Goal: Find specific page/section: Find specific page/section

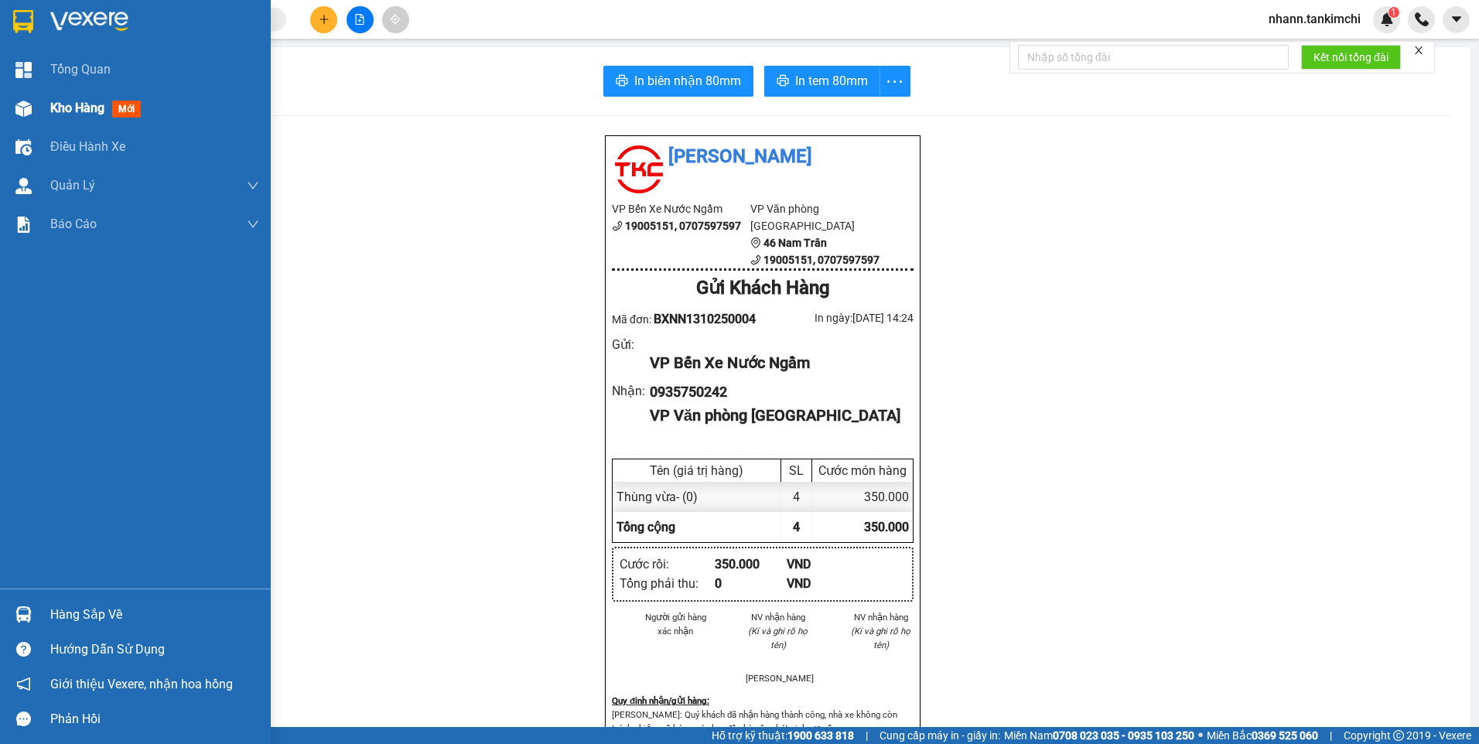
click at [89, 108] on span "Kho hàng" at bounding box center [77, 108] width 54 height 15
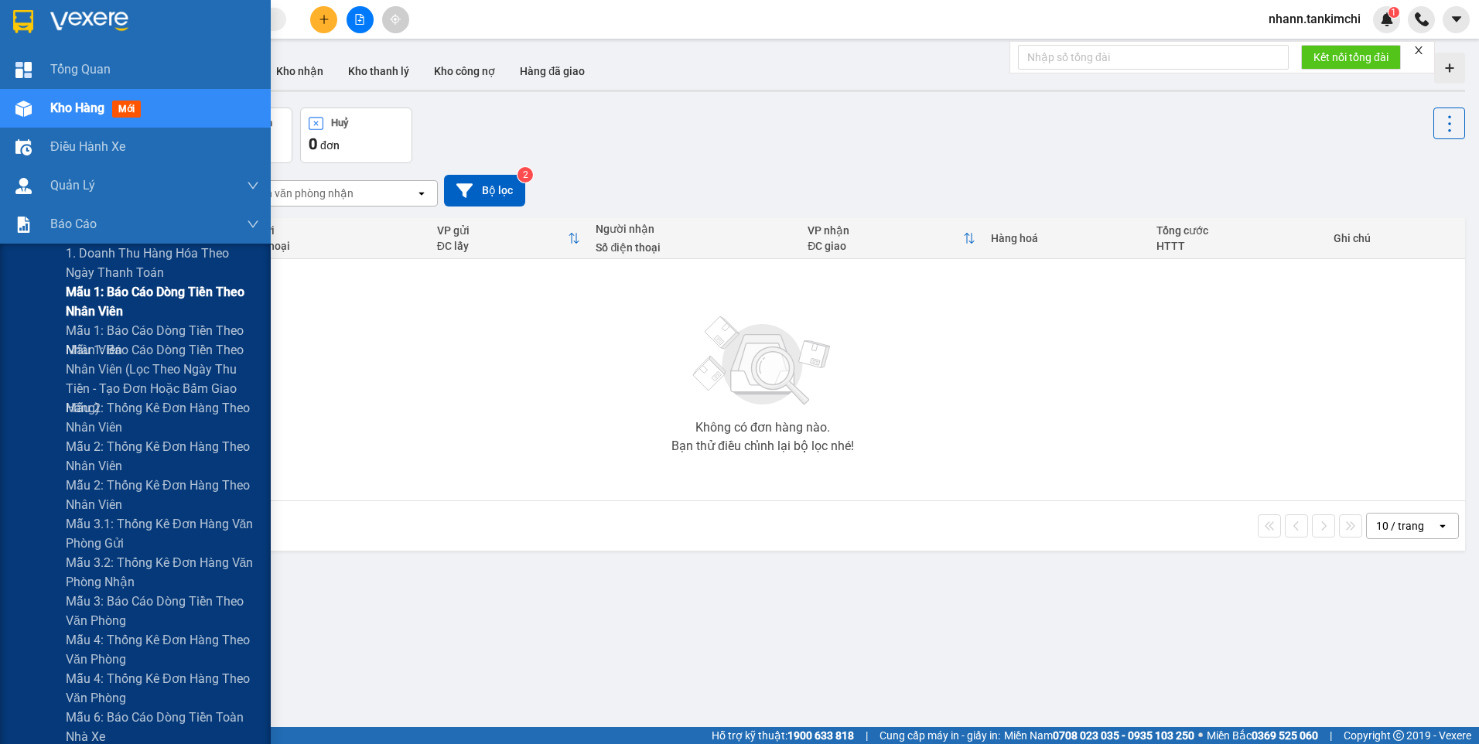
click at [108, 299] on span "Mẫu 1: Báo cáo dòng tiền theo nhân viên" at bounding box center [162, 301] width 193 height 39
